Goal: Navigation & Orientation: Find specific page/section

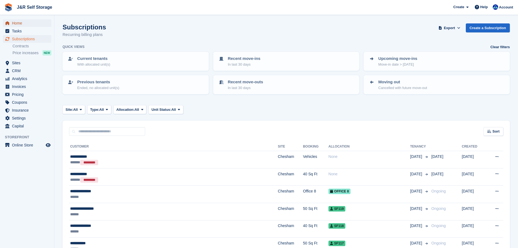
click at [19, 24] on span "Home" at bounding box center [28, 23] width 33 height 8
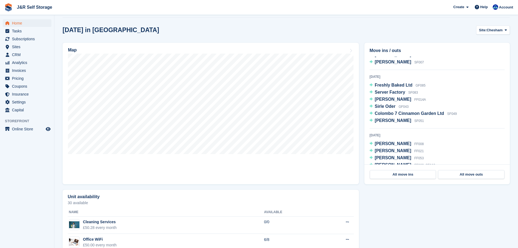
scroll to position [54, 0]
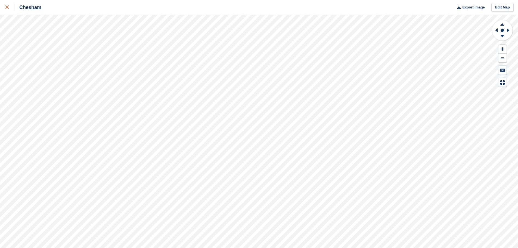
click at [7, 5] on div at bounding box center [9, 7] width 9 height 7
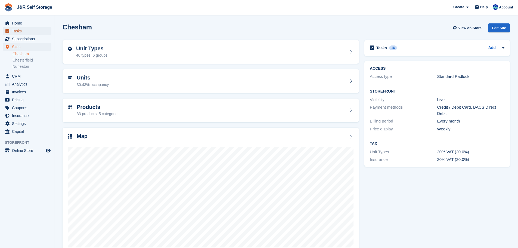
click at [17, 31] on span "Tasks" at bounding box center [28, 31] width 33 height 8
